Goal: Task Accomplishment & Management: Manage account settings

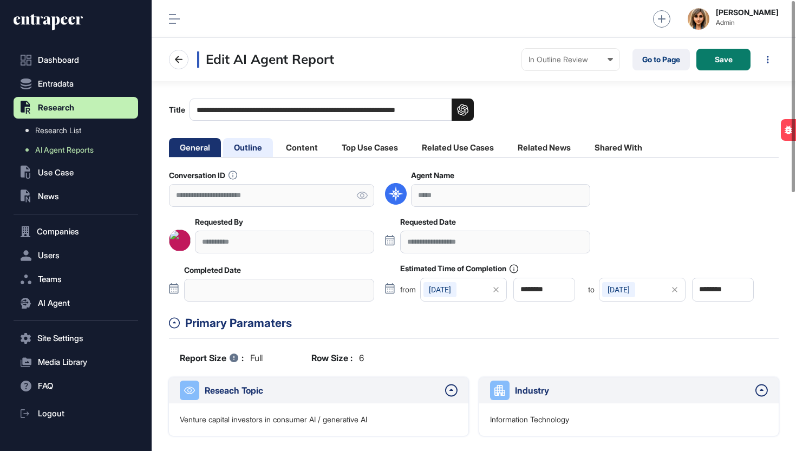
click at [247, 153] on li "Outline" at bounding box center [248, 147] width 50 height 19
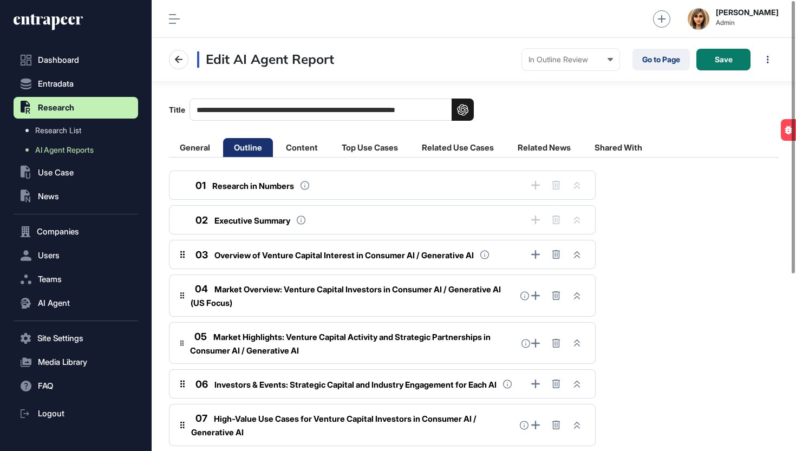
click at [250, 150] on li "Outline" at bounding box center [248, 147] width 50 height 19
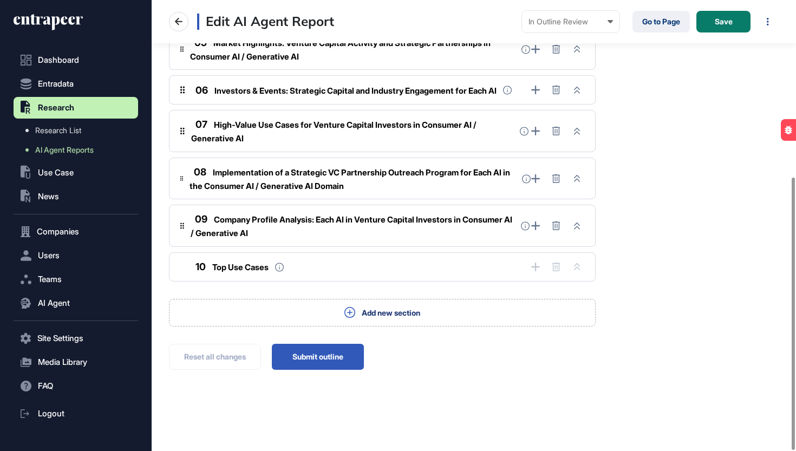
scroll to position [293, 0]
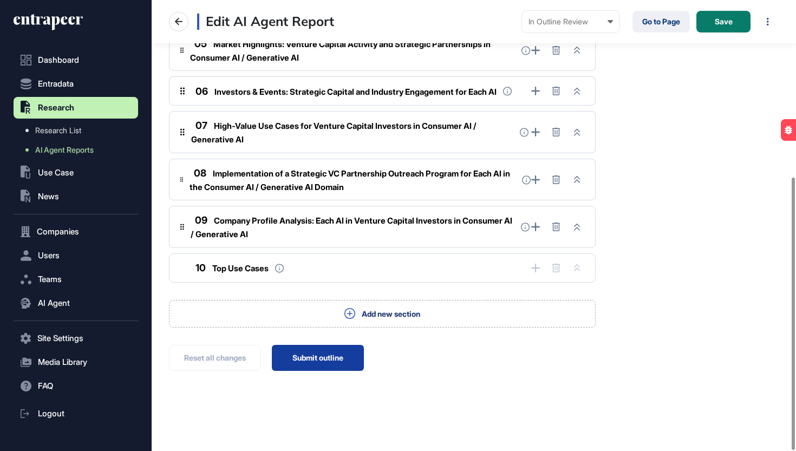
click at [322, 363] on button "Submit outline" at bounding box center [318, 358] width 92 height 26
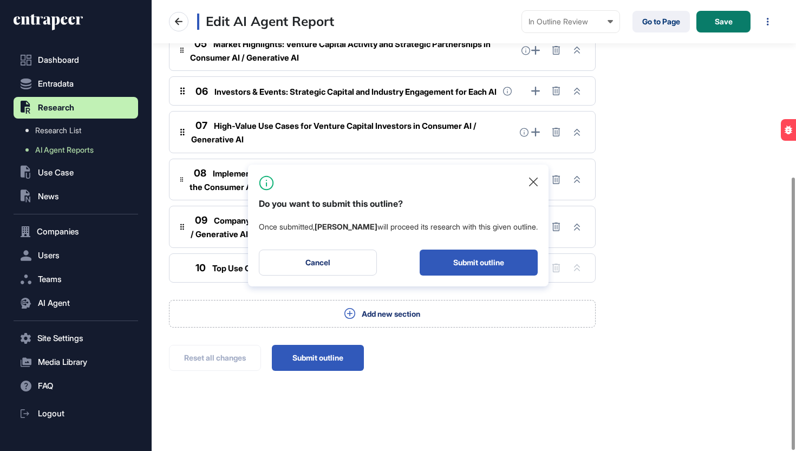
click at [474, 276] on div "Do you want to submit this outline? Once submitted, Reese will proceed its rese…" at bounding box center [398, 226] width 301 height 122
click at [474, 266] on button "Submit outline" at bounding box center [479, 263] width 118 height 26
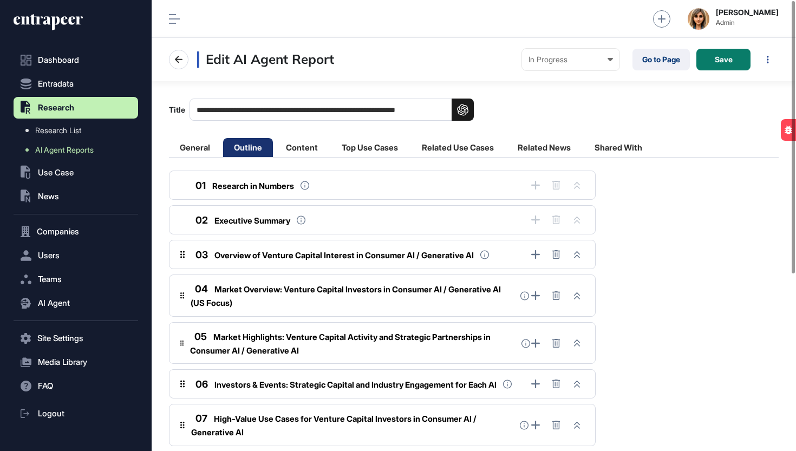
scroll to position [0, 0]
click at [64, 22] on icon at bounding box center [48, 22] width 69 height 17
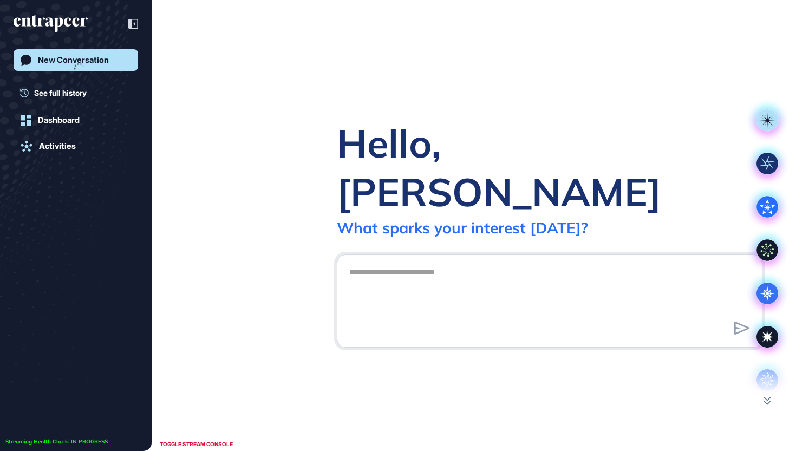
click at [64, 22] on icon "entrapeer-logo" at bounding box center [47, 21] width 66 height 9
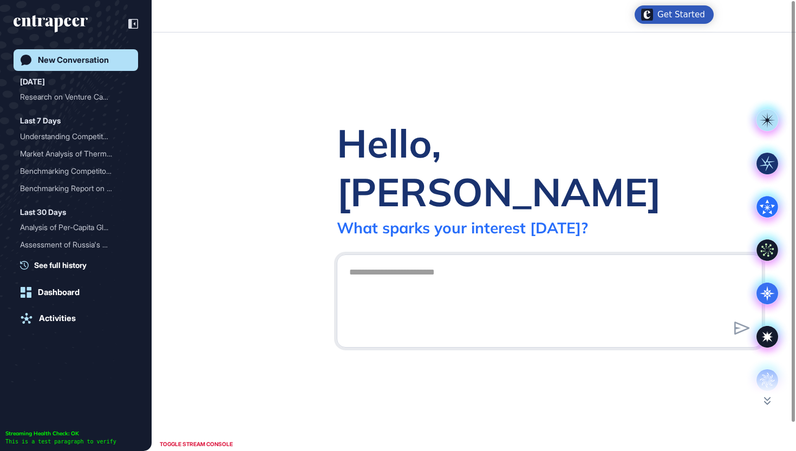
scroll to position [1, 1]
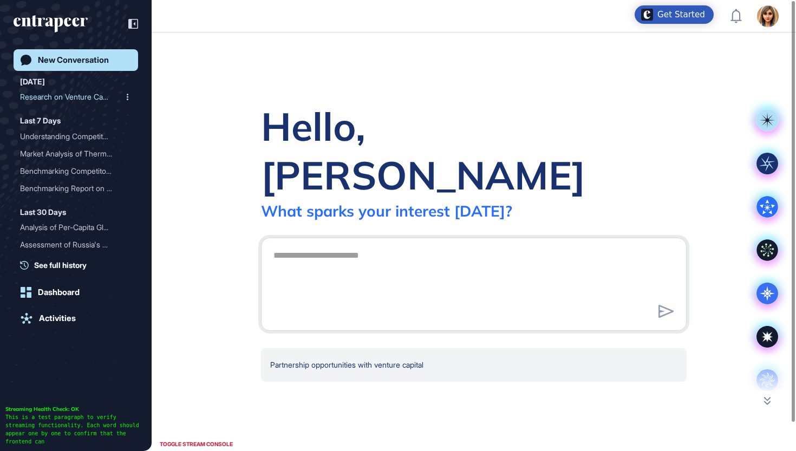
click at [77, 94] on div "Research on Venture Capit..." at bounding box center [71, 96] width 103 height 17
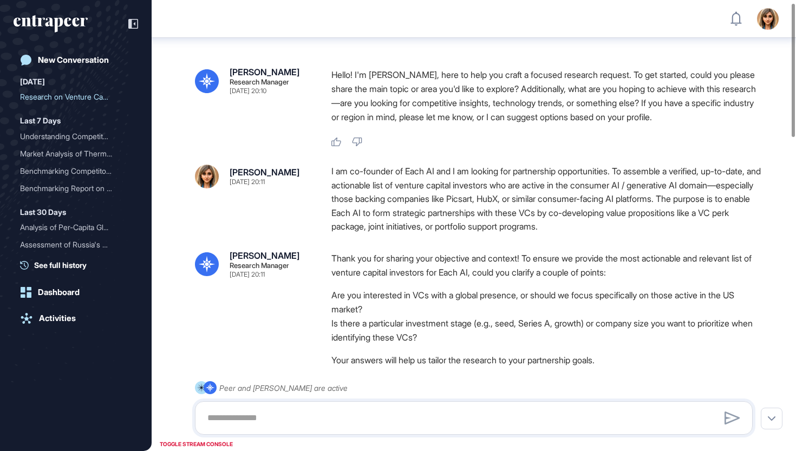
scroll to position [19, 0]
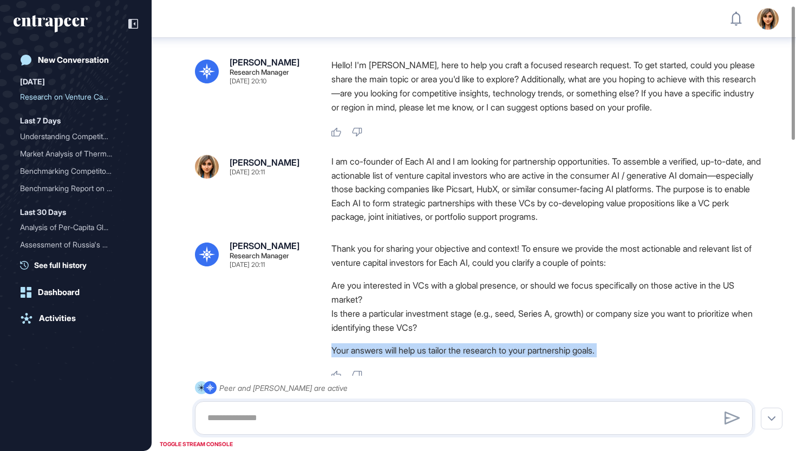
drag, startPoint x: 676, startPoint y: 217, endPoint x: 321, endPoint y: 164, distance: 358.6
click at [321, 241] on div "Reese Research Manager Oct 06, 2025 20:11 Thank you for sharing your objective …" at bounding box center [474, 310] width 558 height 139
drag, startPoint x: 330, startPoint y: 156, endPoint x: 471, endPoint y: 204, distance: 148.1
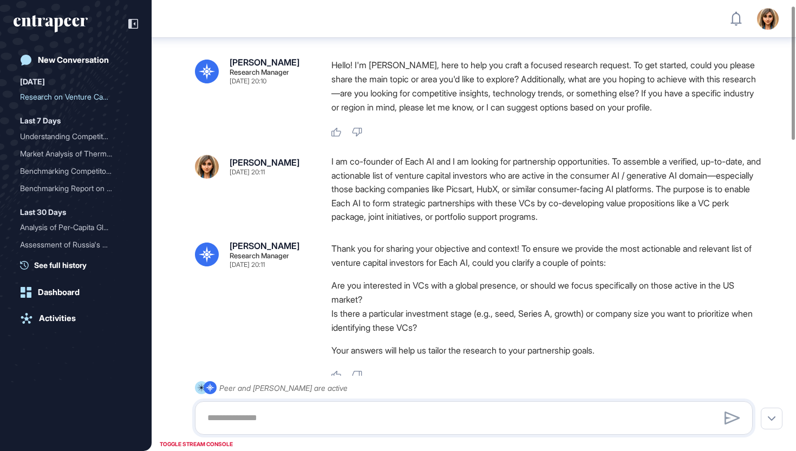
drag, startPoint x: 669, startPoint y: 216, endPoint x: 508, endPoint y: 153, distance: 172.6
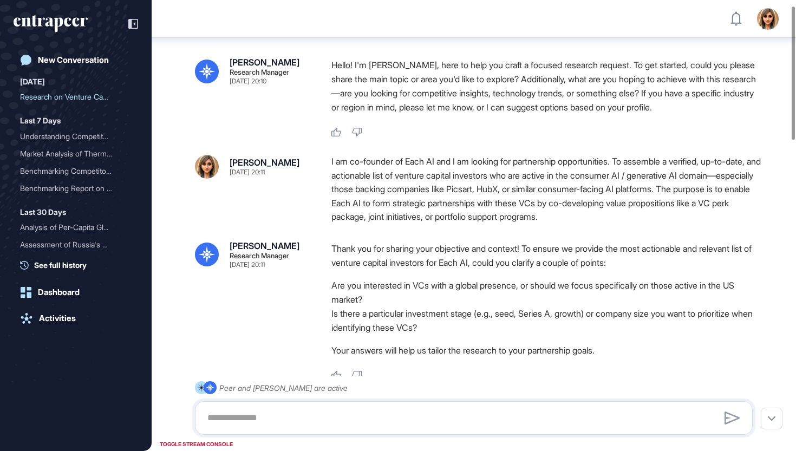
click at [391, 343] on p "Your answers will help us tailor the research to your partnership goals." at bounding box center [546, 350] width 430 height 14
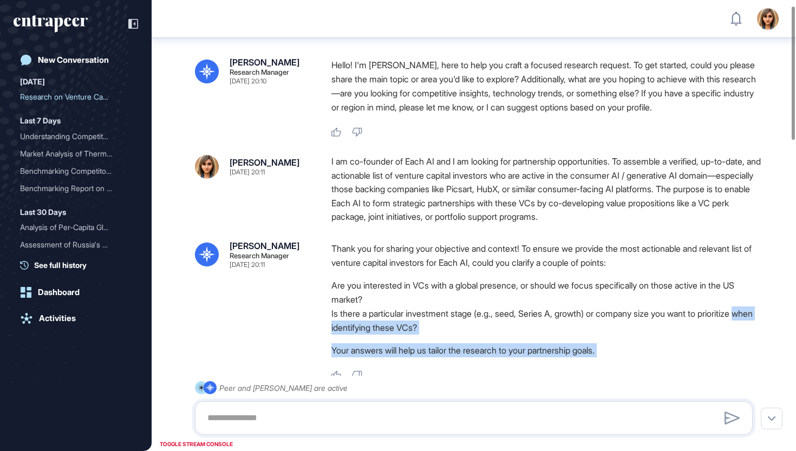
drag, startPoint x: 291, startPoint y: 145, endPoint x: 472, endPoint y: 221, distance: 196.0
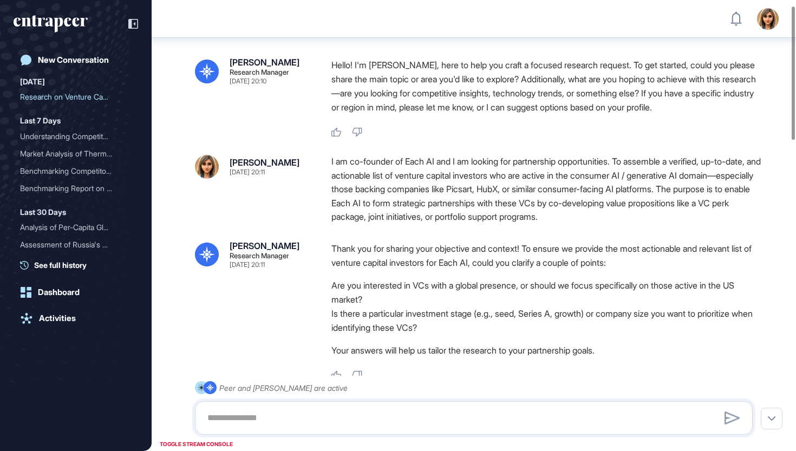
click at [462, 241] on div "Thank you for sharing your objective and context! To ensure we provide the most…" at bounding box center [546, 310] width 430 height 139
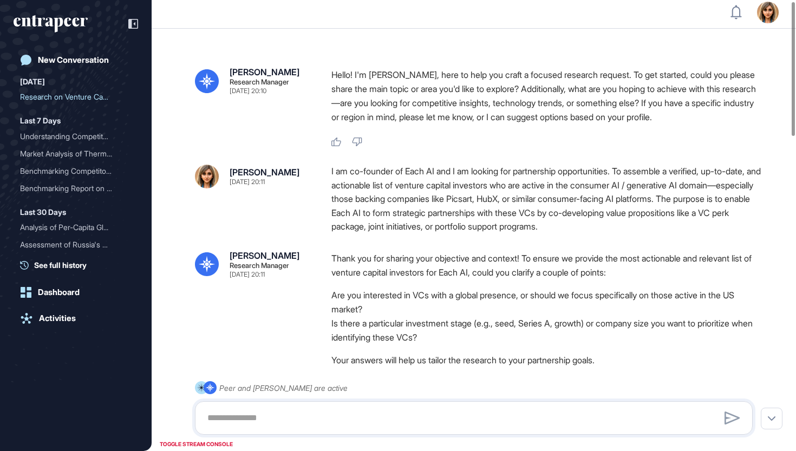
scroll to position [3, 0]
drag, startPoint x: 635, startPoint y: 173, endPoint x: 429, endPoint y: 170, distance: 206.3
click at [430, 252] on div "Thank you for sharing your objective and context! To ensure we provide the most…" at bounding box center [546, 312] width 430 height 121
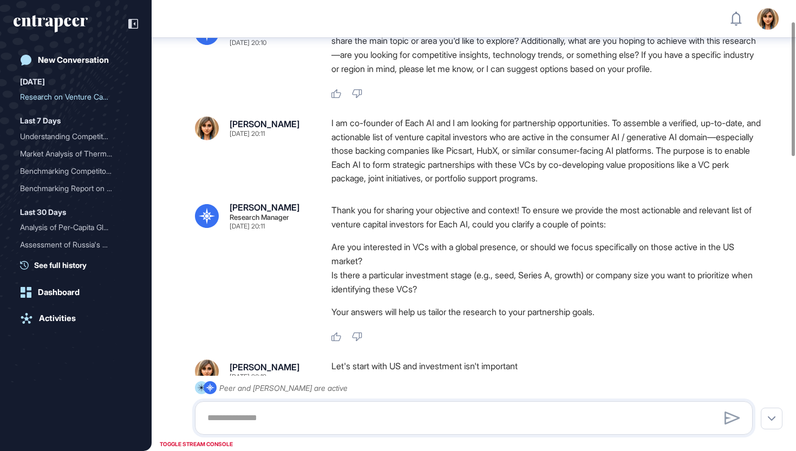
scroll to position [100, 0]
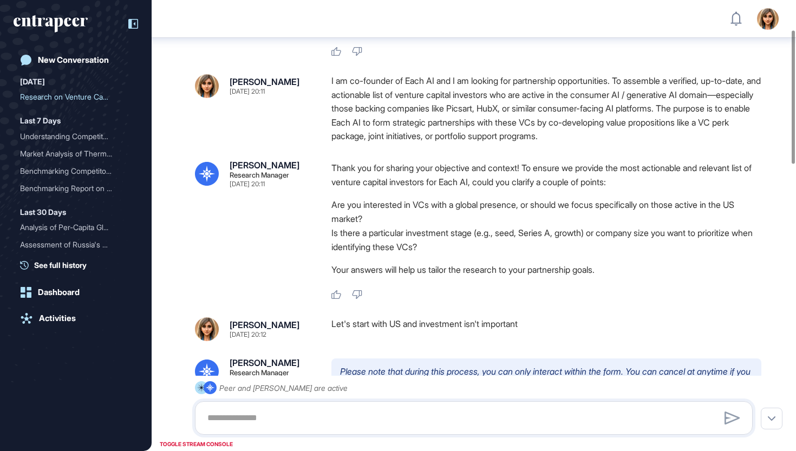
click at [138, 27] on icon at bounding box center [133, 24] width 10 height 10
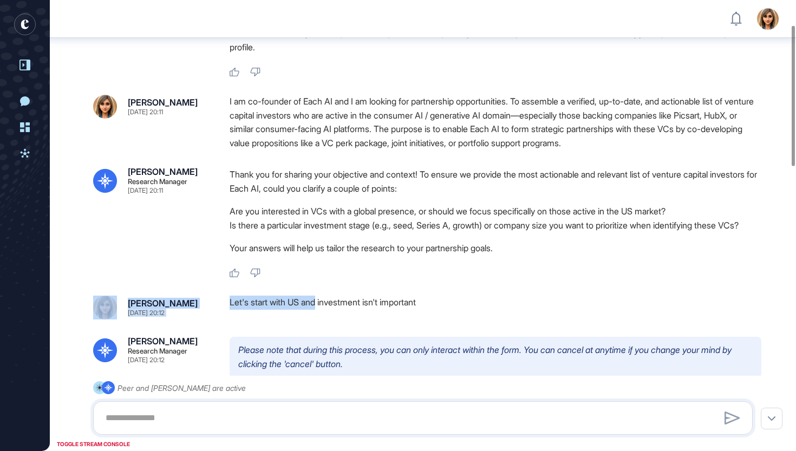
drag, startPoint x: 253, startPoint y: 113, endPoint x: 322, endPoint y: 138, distance: 73.6
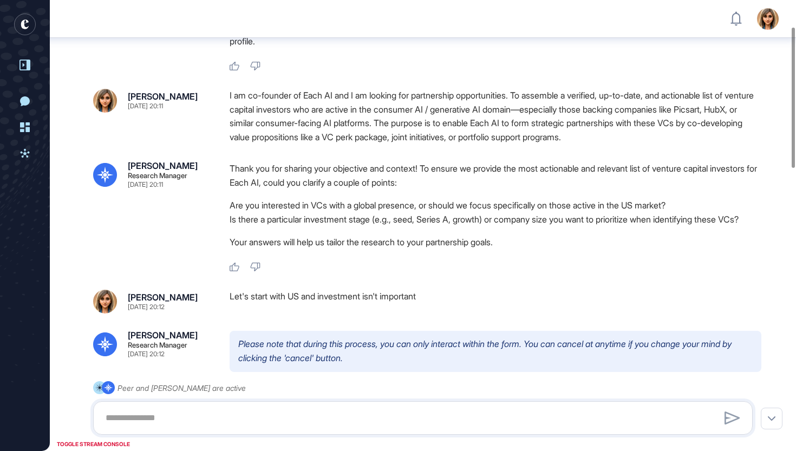
drag, startPoint x: 322, startPoint y: 138, endPoint x: 378, endPoint y: 142, distance: 56.0
click at [322, 290] on div "Let's start with US and investment isn't important" at bounding box center [496, 302] width 532 height 24
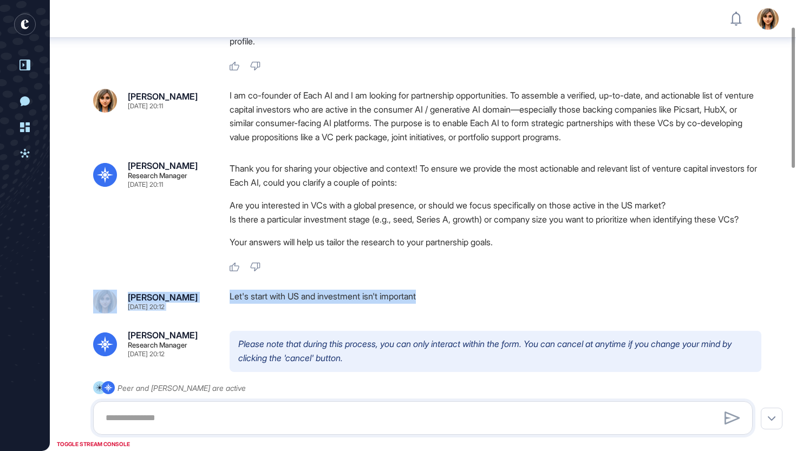
drag, startPoint x: 449, startPoint y: 140, endPoint x: 323, endPoint y: 109, distance: 130.4
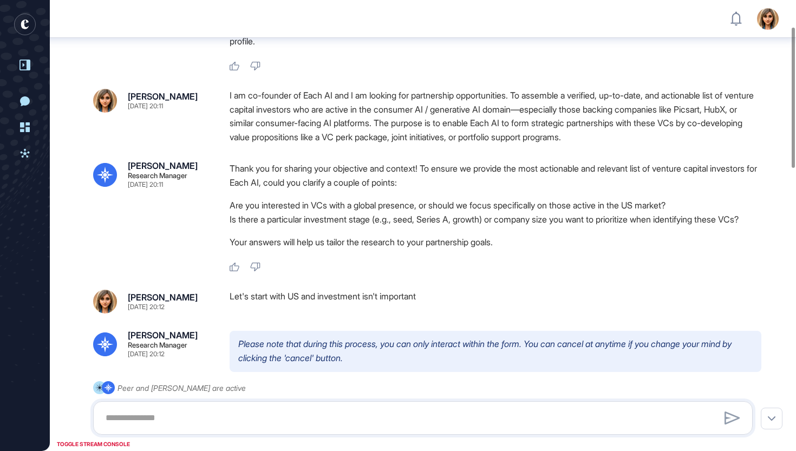
drag, startPoint x: 323, startPoint y: 109, endPoint x: 309, endPoint y: 107, distance: 13.7
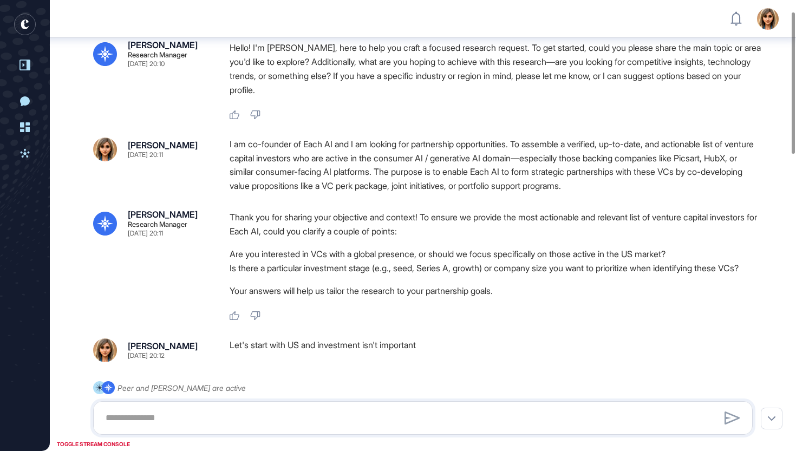
scroll to position [77, 0]
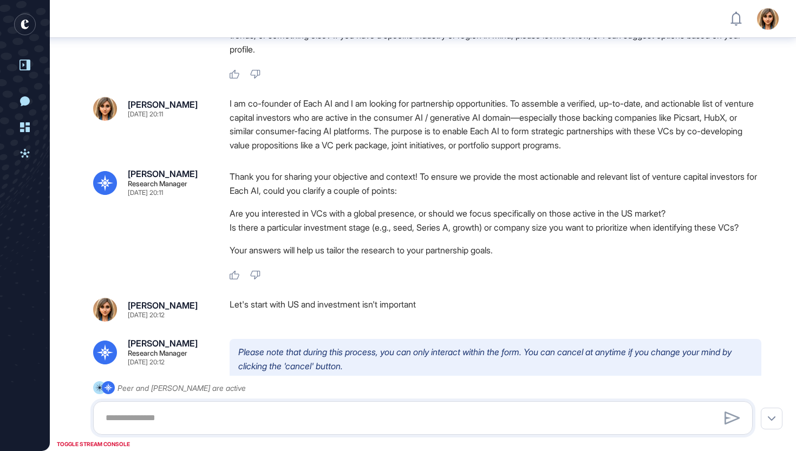
drag, startPoint x: 383, startPoint y: 263, endPoint x: 251, endPoint y: 312, distance: 140.5
click at [251, 312] on html "Admin Dashboard Dashboard Profile My Content Request More Data New Conversation…" at bounding box center [398, 225] width 796 height 451
drag, startPoint x: 251, startPoint y: 312, endPoint x: 362, endPoint y: 311, distance: 111.0
click at [362, 311] on html "Admin Dashboard Dashboard Profile My Content Request More Data New Conversation…" at bounding box center [398, 225] width 796 height 451
drag, startPoint x: 362, startPoint y: 311, endPoint x: 360, endPoint y: 320, distance: 8.9
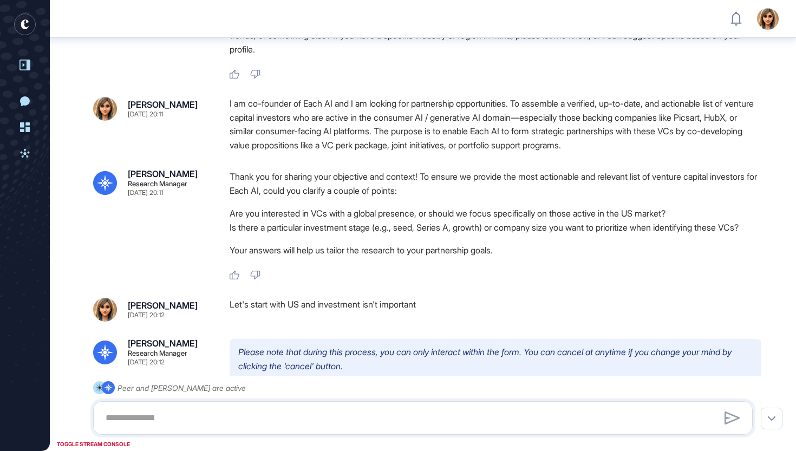
click at [360, 320] on html "Admin Dashboard Dashboard Profile My Content Request More Data New Conversation…" at bounding box center [398, 225] width 796 height 451
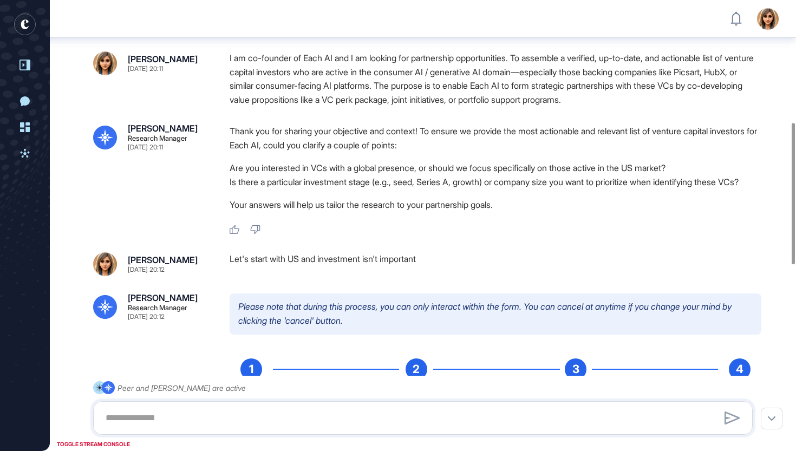
scroll to position [389, 0]
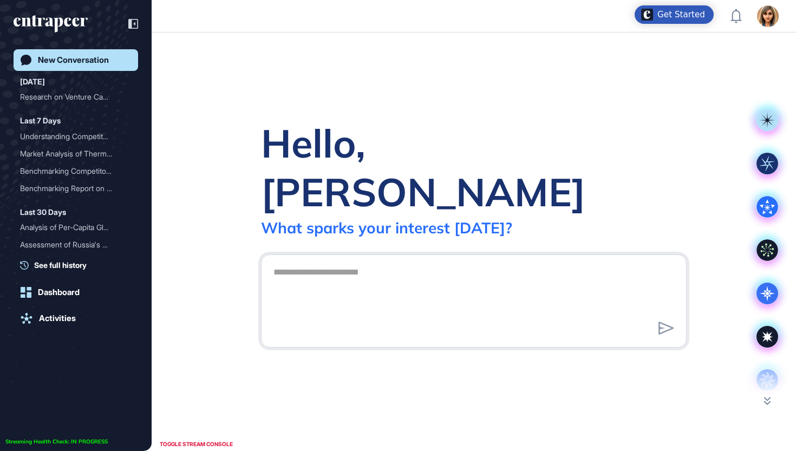
scroll to position [1, 1]
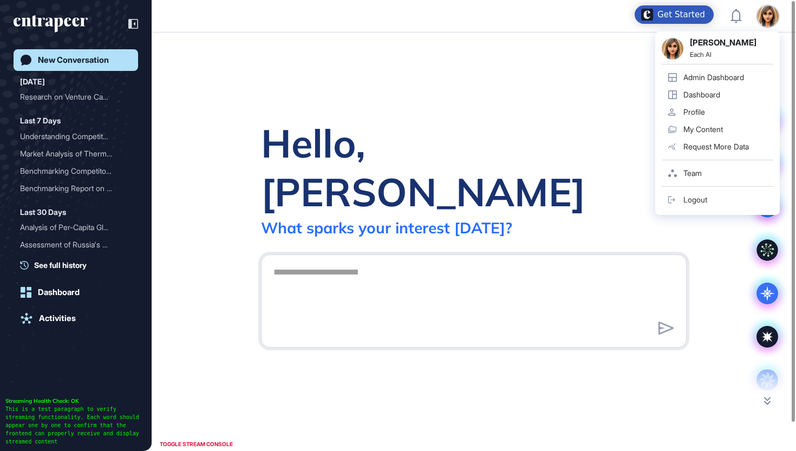
click at [709, 54] on div "Each AI" at bounding box center [731, 55] width 83 height 9
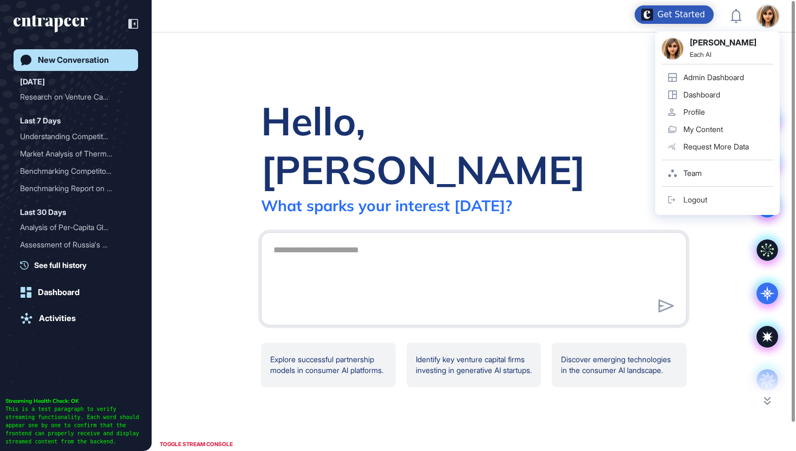
click at [709, 74] on div "Admin Dashboard" at bounding box center [713, 77] width 61 height 9
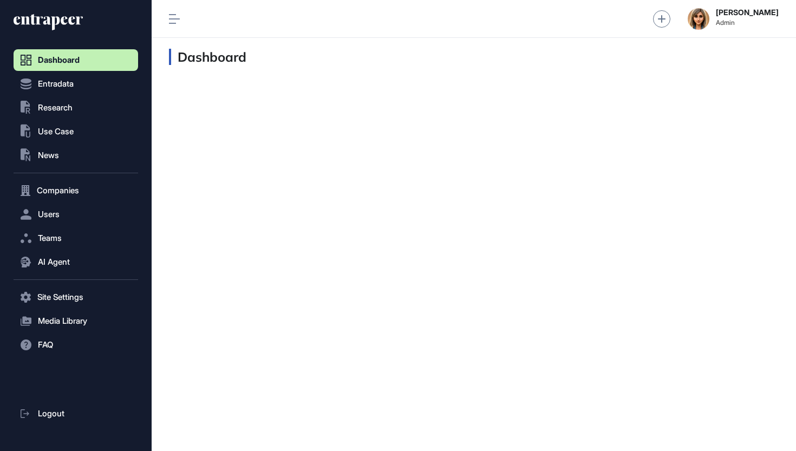
scroll to position [1, 1]
click at [87, 205] on button "Users" at bounding box center [76, 215] width 125 height 22
click at [70, 234] on link "User List" at bounding box center [78, 236] width 119 height 19
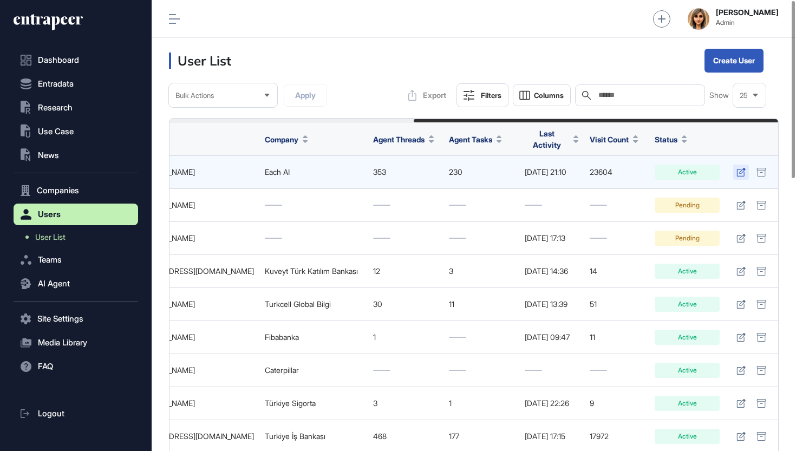
scroll to position [0, 407]
click at [740, 168] on icon at bounding box center [740, 172] width 9 height 9
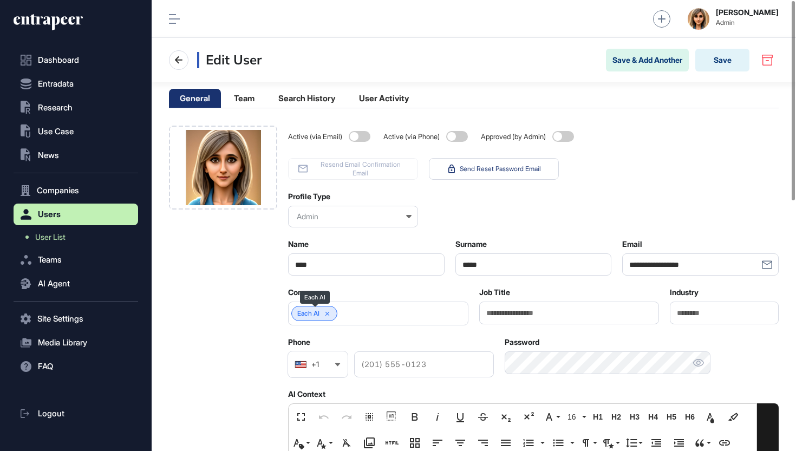
click at [318, 317] on link "Each AI" at bounding box center [308, 314] width 22 height 8
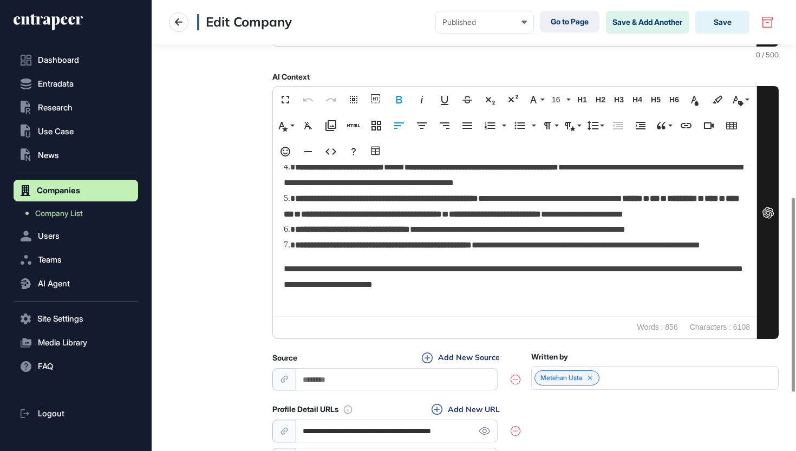
scroll to position [1368, 0]
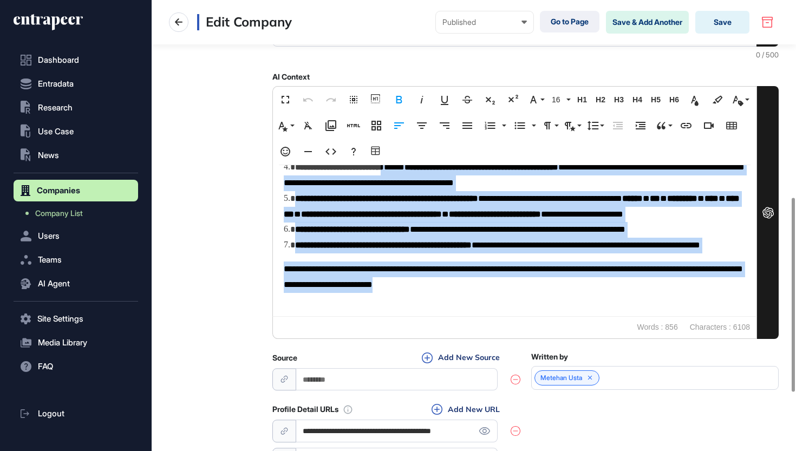
drag, startPoint x: 537, startPoint y: 284, endPoint x: 406, endPoint y: 157, distance: 182.7
click at [406, 157] on div "**********" at bounding box center [514, 212] width 485 height 253
click at [472, 249] on strong "**********" at bounding box center [383, 245] width 177 height 8
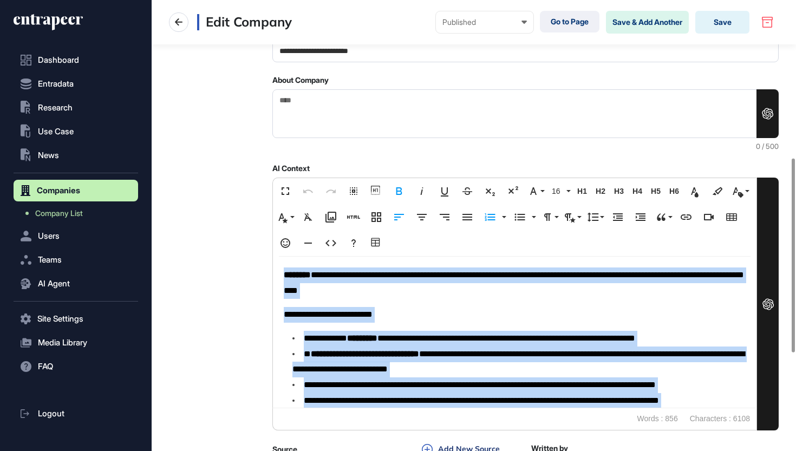
scroll to position [380, 0]
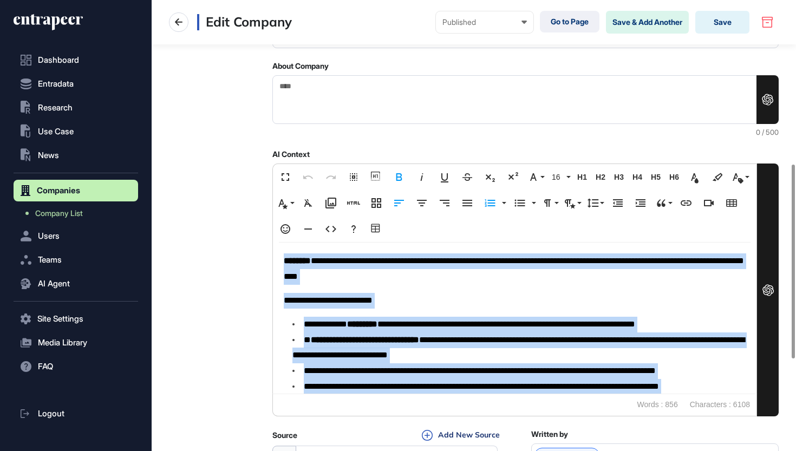
drag, startPoint x: 530, startPoint y: 285, endPoint x: 272, endPoint y: 249, distance: 260.7
click at [272, 249] on div "**********" at bounding box center [474, 195] width 610 height 766
copy div "**********"
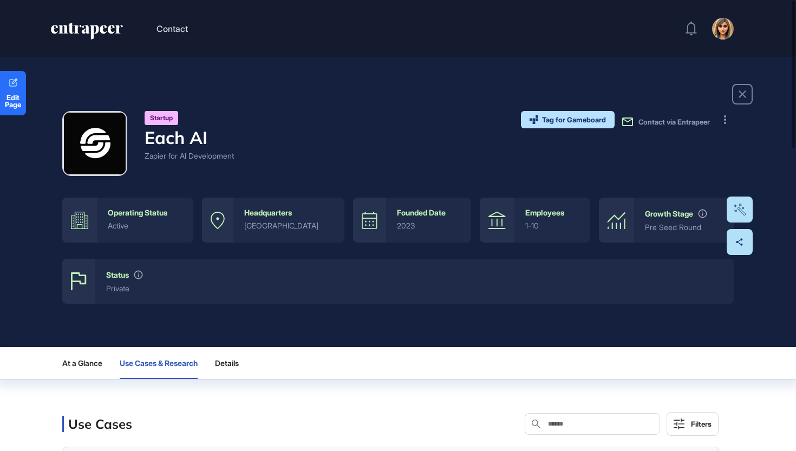
scroll to position [1, 1]
click at [69, 30] on icon "entrapeer-logo" at bounding box center [87, 31] width 74 height 17
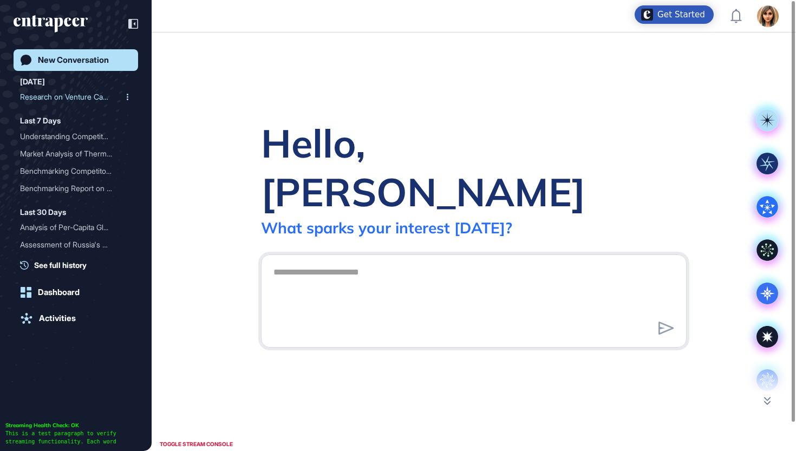
click at [56, 100] on div "Research on Venture Capit..." at bounding box center [71, 96] width 103 height 17
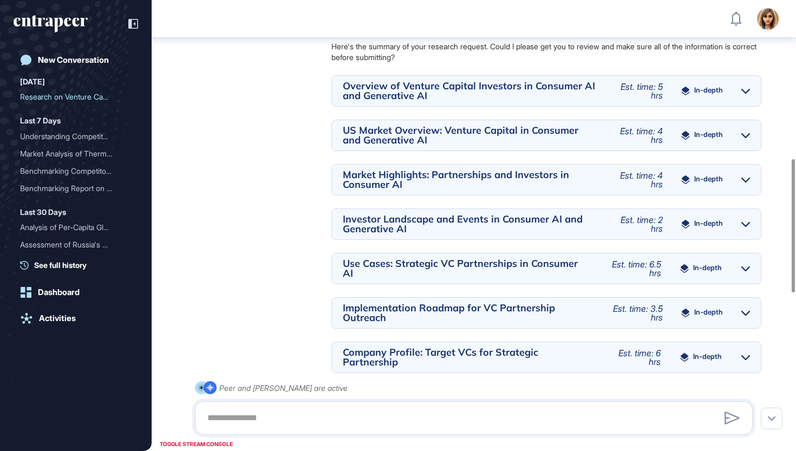
scroll to position [551, 0]
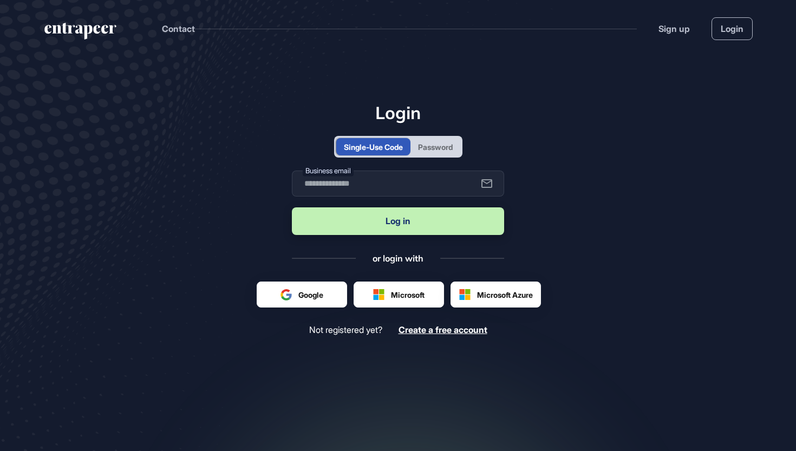
scroll to position [1, 1]
click at [447, 155] on div "Password" at bounding box center [435, 146] width 50 height 17
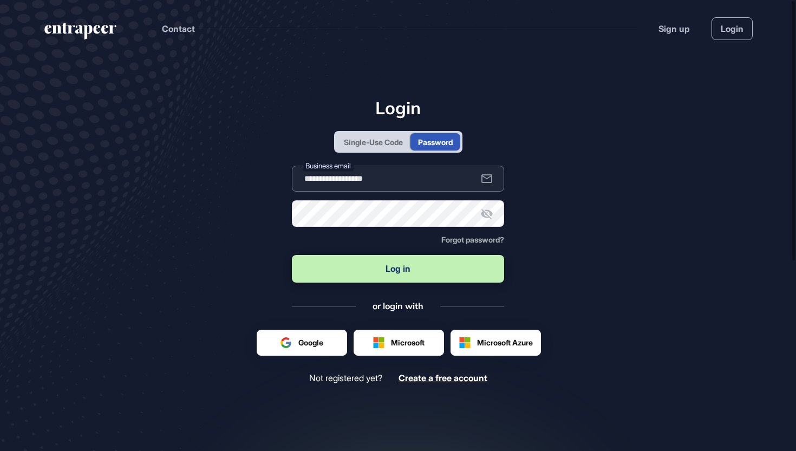
type input "**********"
click at [412, 271] on button "Log in" at bounding box center [398, 269] width 212 height 28
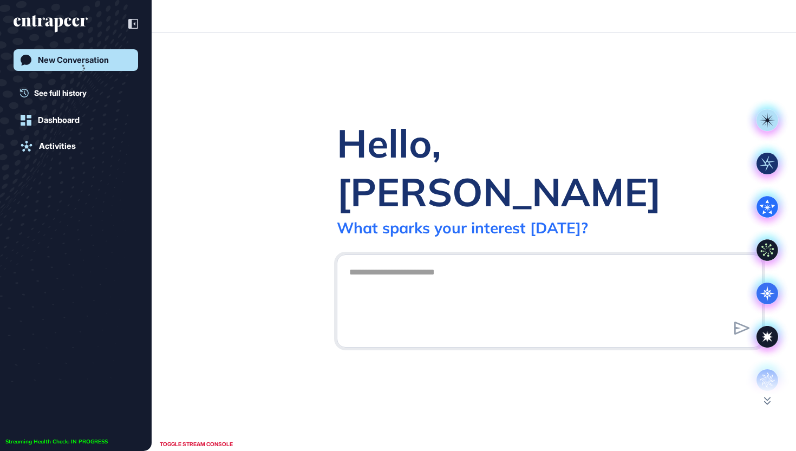
scroll to position [1, 1]
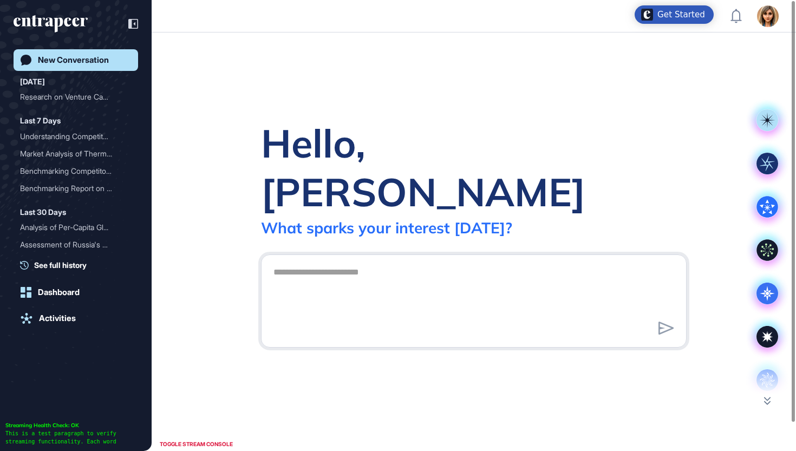
click at [140, 22] on div "New Conversation [DATE] Research on Venture Capit... Last 7 Days Understanding …" at bounding box center [76, 225] width 152 height 451
click at [139, 22] on div "New Conversation [DATE] Research on Venture Capit... Last 7 Days Understanding …" at bounding box center [76, 225] width 152 height 451
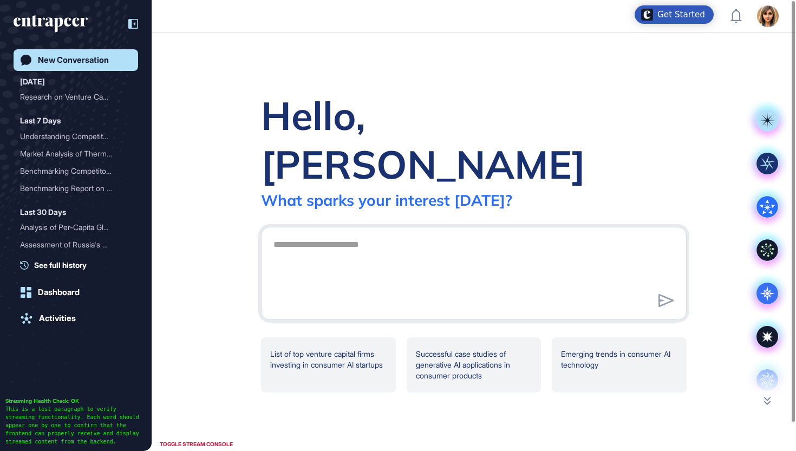
click at [135, 25] on icon at bounding box center [133, 24] width 10 height 10
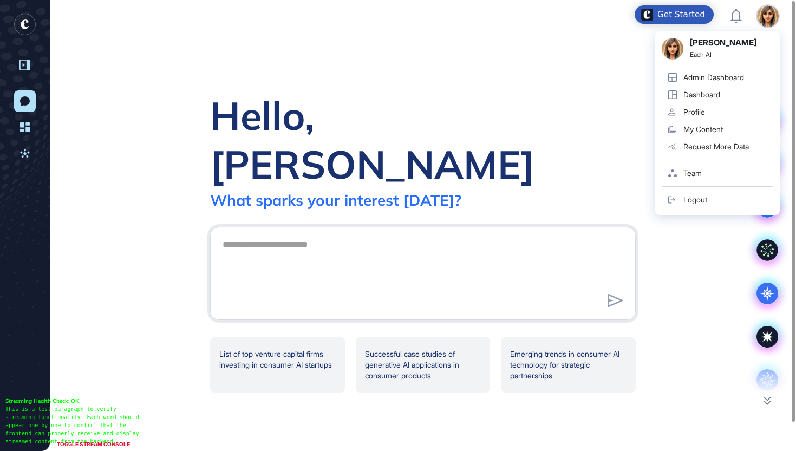
click at [721, 80] on div "Admin Dashboard" at bounding box center [713, 77] width 61 height 9
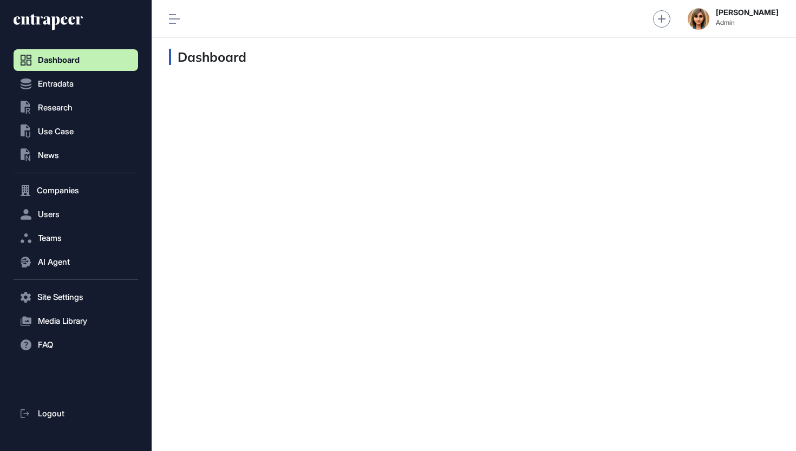
scroll to position [1, 1]
click at [61, 210] on button "Users" at bounding box center [76, 215] width 125 height 22
click at [55, 236] on span "User List" at bounding box center [50, 237] width 30 height 9
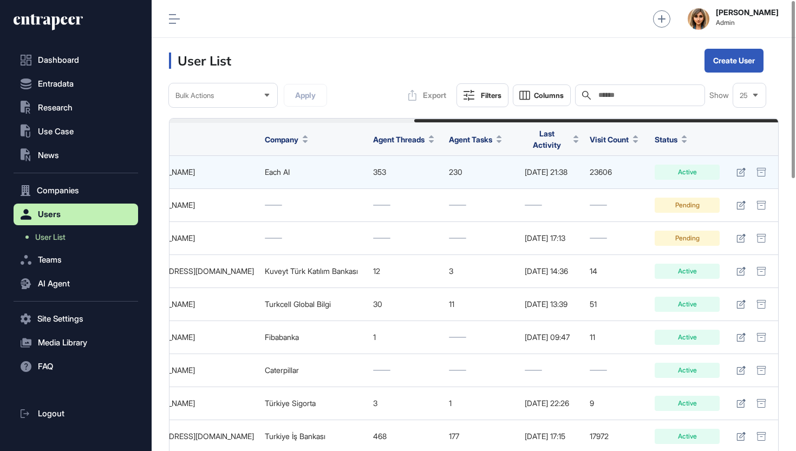
scroll to position [0, 407]
click at [739, 168] on icon at bounding box center [740, 172] width 9 height 9
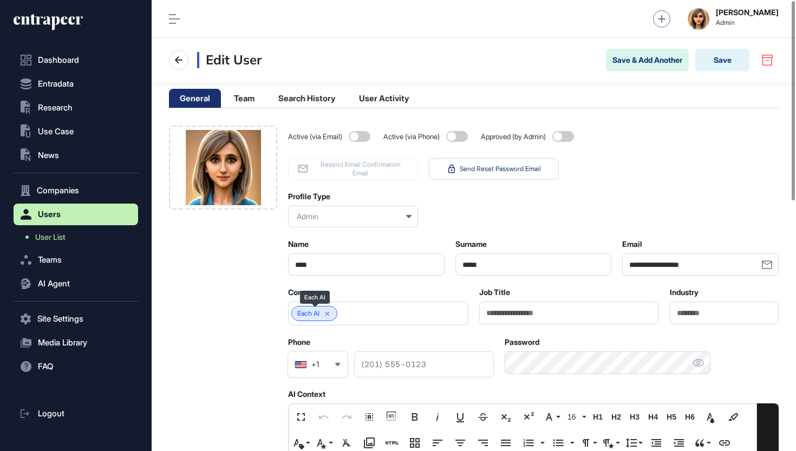
click at [317, 315] on link "Each AI" at bounding box center [308, 314] width 22 height 8
